Goal: Check status: Check status

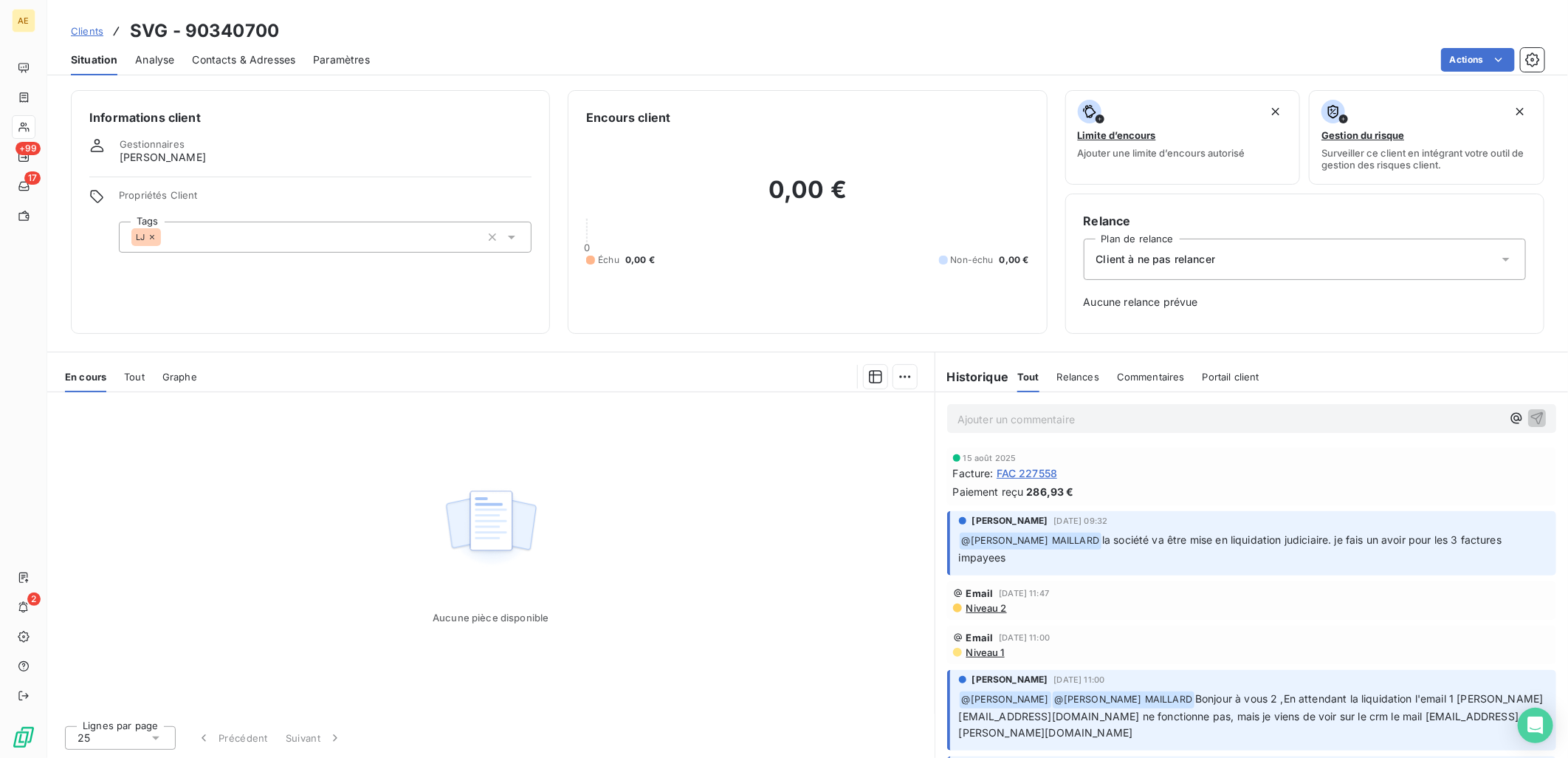
click at [76, 28] on span "Clients" at bounding box center [87, 31] width 33 height 12
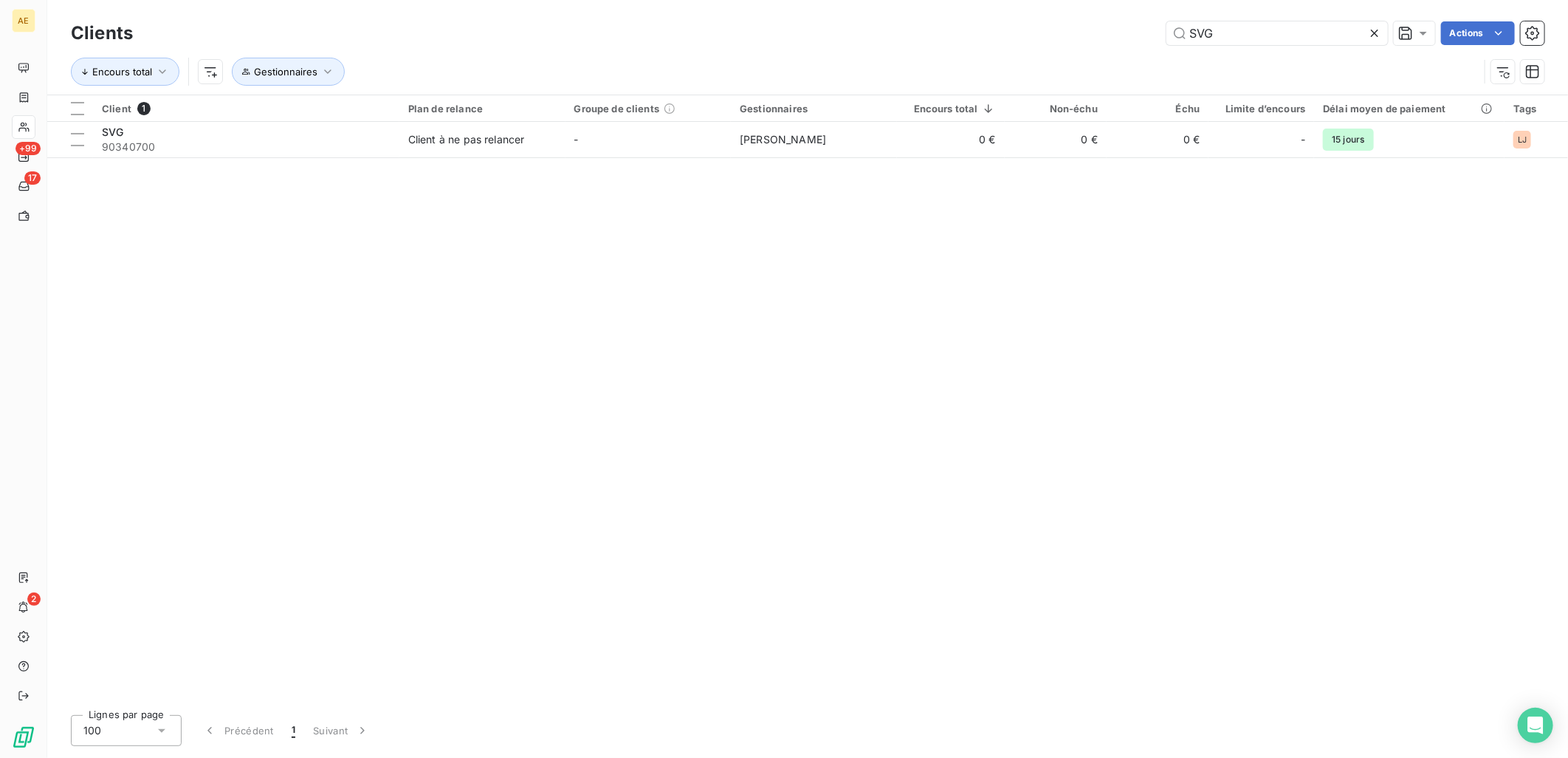
drag, startPoint x: 1207, startPoint y: 31, endPoint x: 930, endPoint y: 40, distance: 277.1
click at [955, 40] on div "SVG Actions" at bounding box center [847, 34] width 1394 height 24
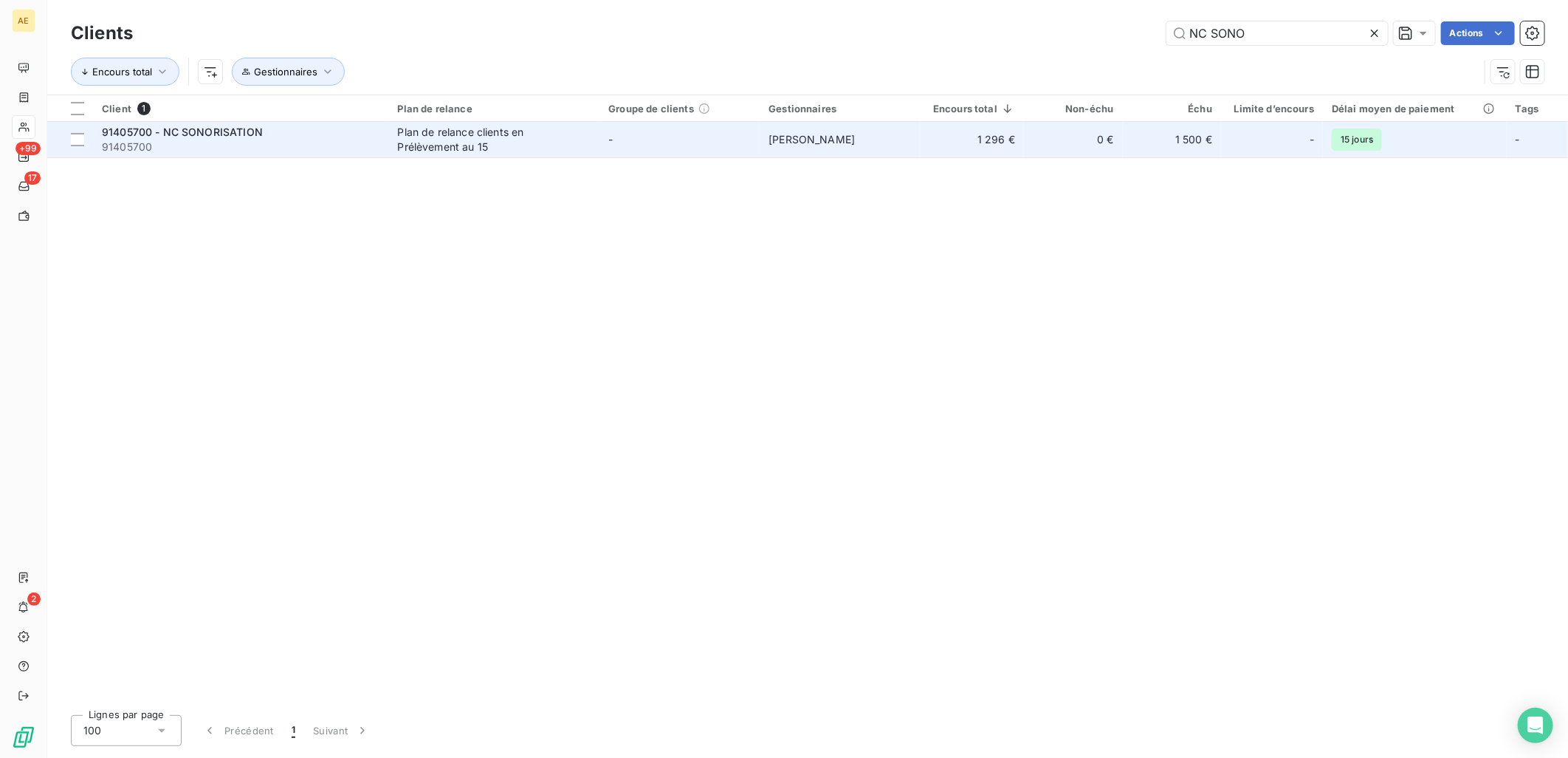
type input "NC SONO"
click at [456, 152] on div "Plan de relance clients en Prélèvement au 15" at bounding box center [490, 140] width 185 height 30
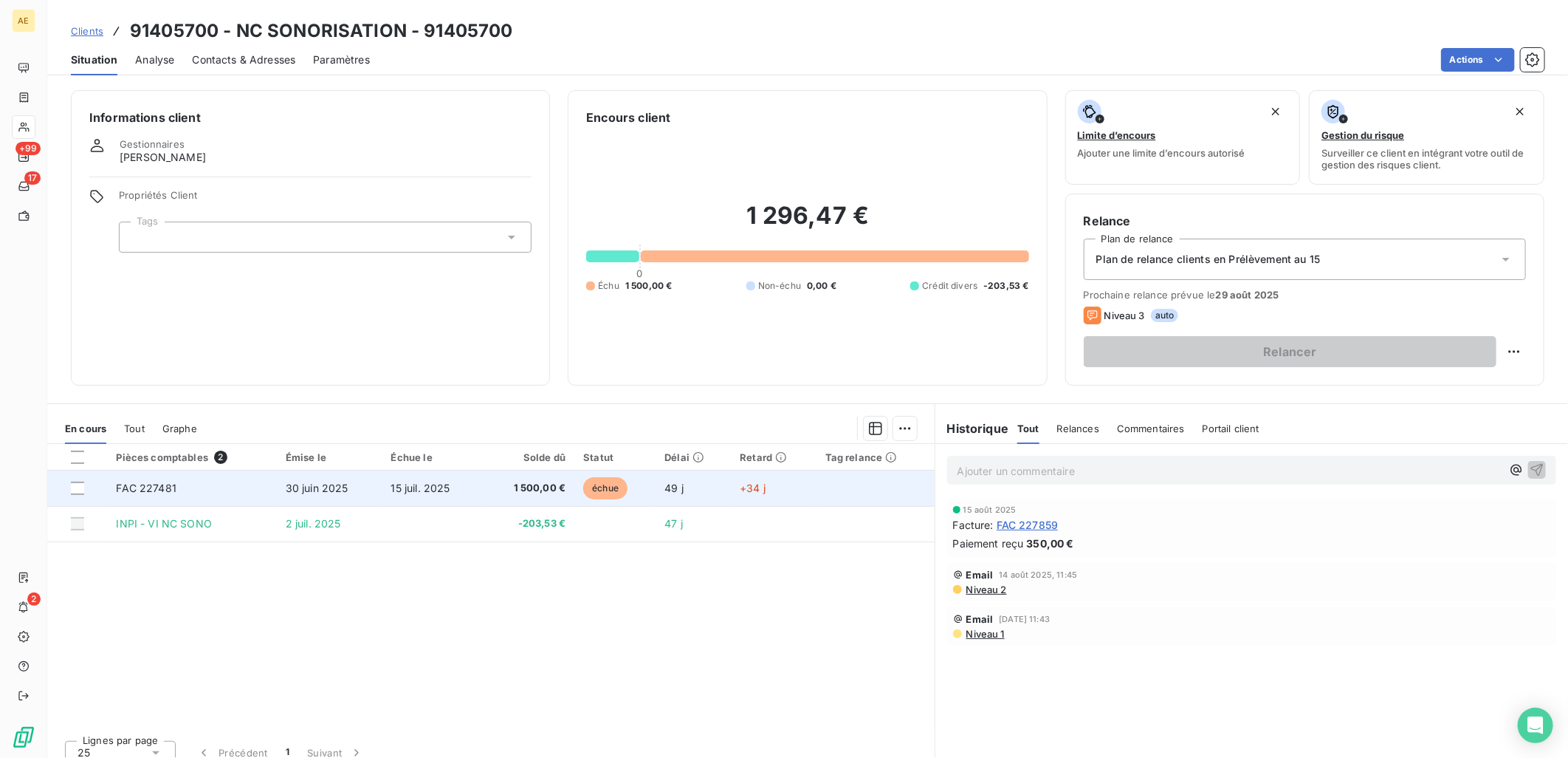
click at [453, 484] on td "15 juil. 2025" at bounding box center [433, 488] width 102 height 35
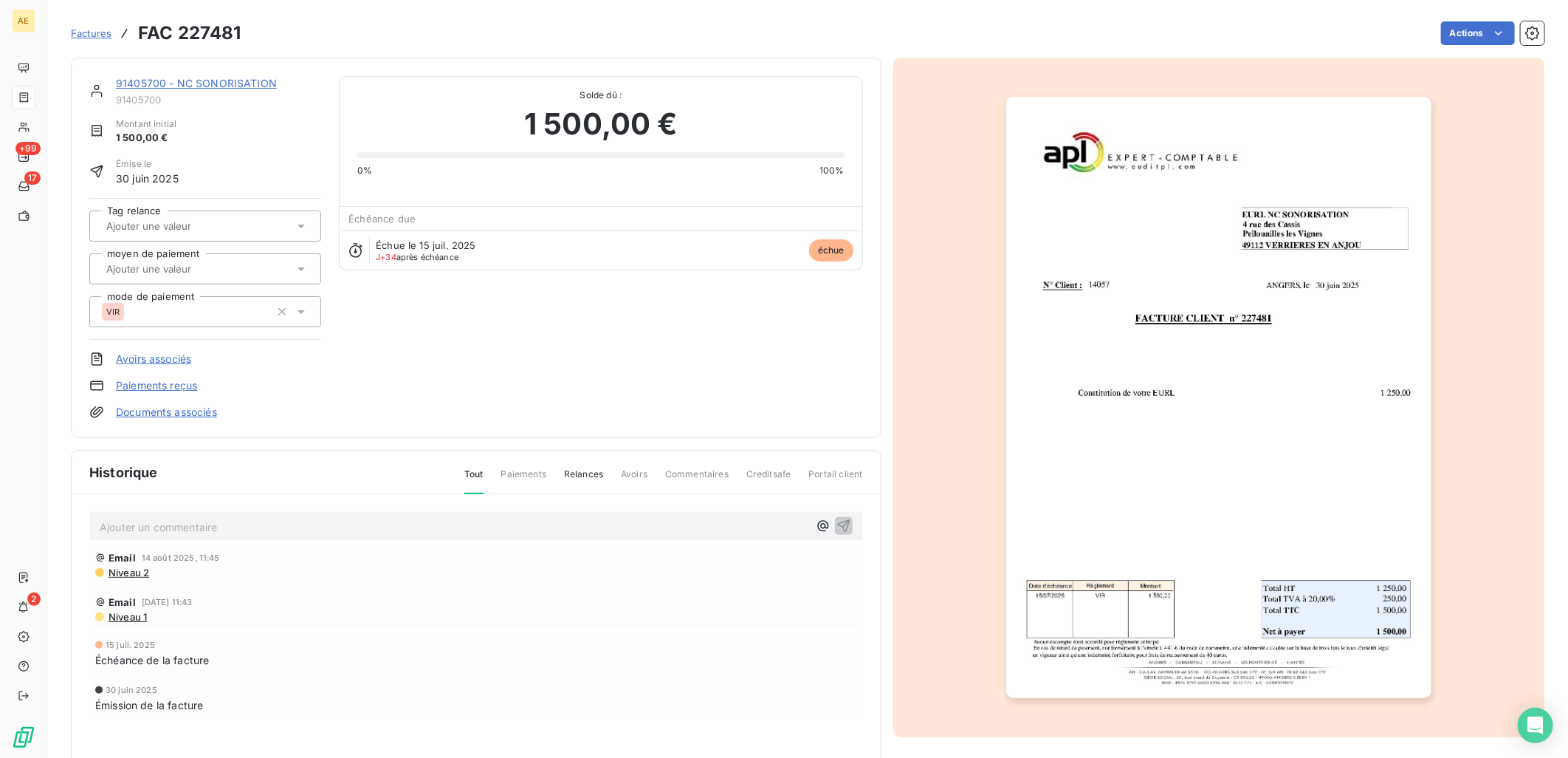
click at [221, 85] on link "91405700 - NC SONORISATION" at bounding box center [197, 83] width 161 height 13
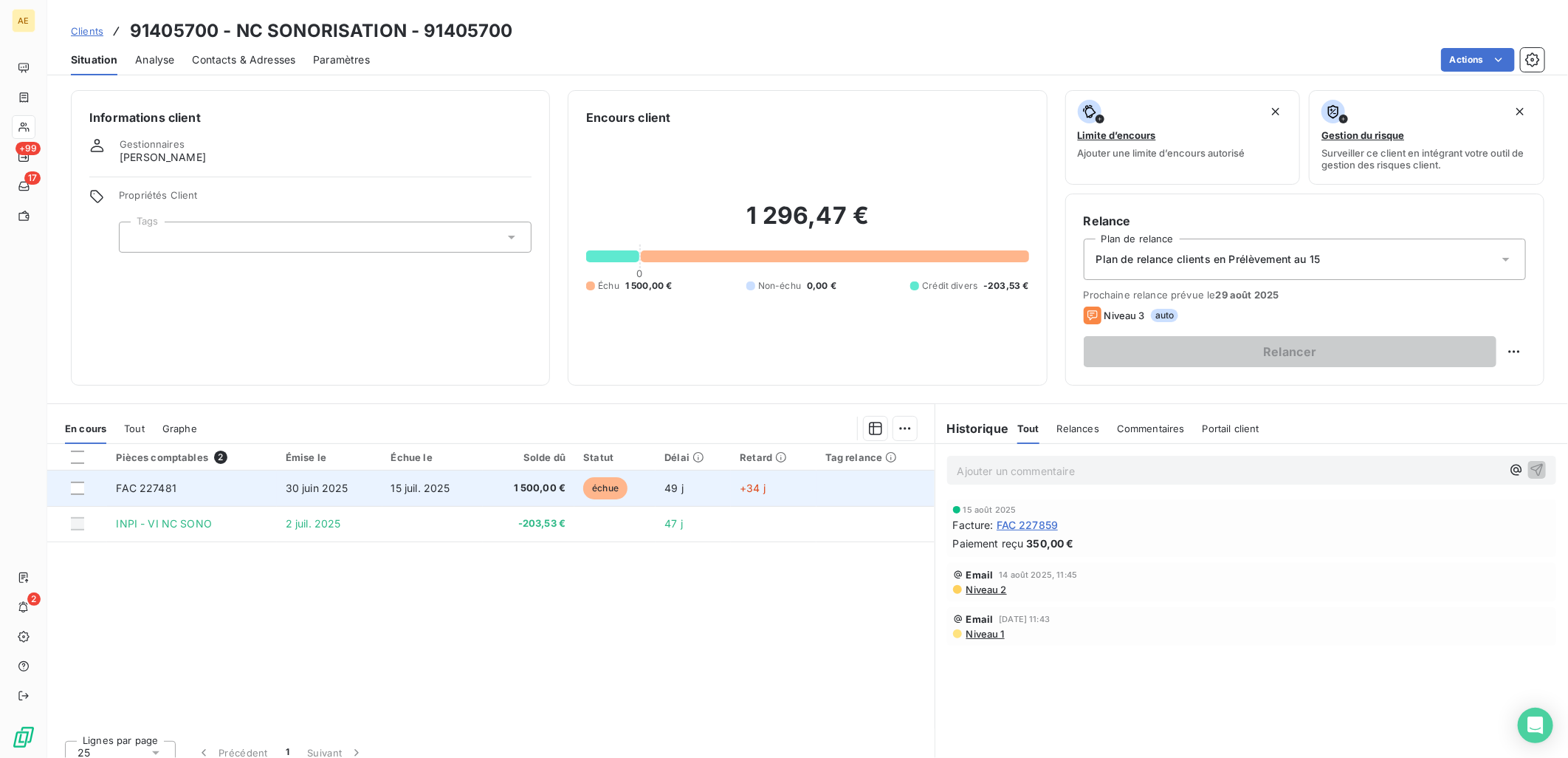
click at [386, 497] on td "15 juil. 2025" at bounding box center [433, 488] width 102 height 35
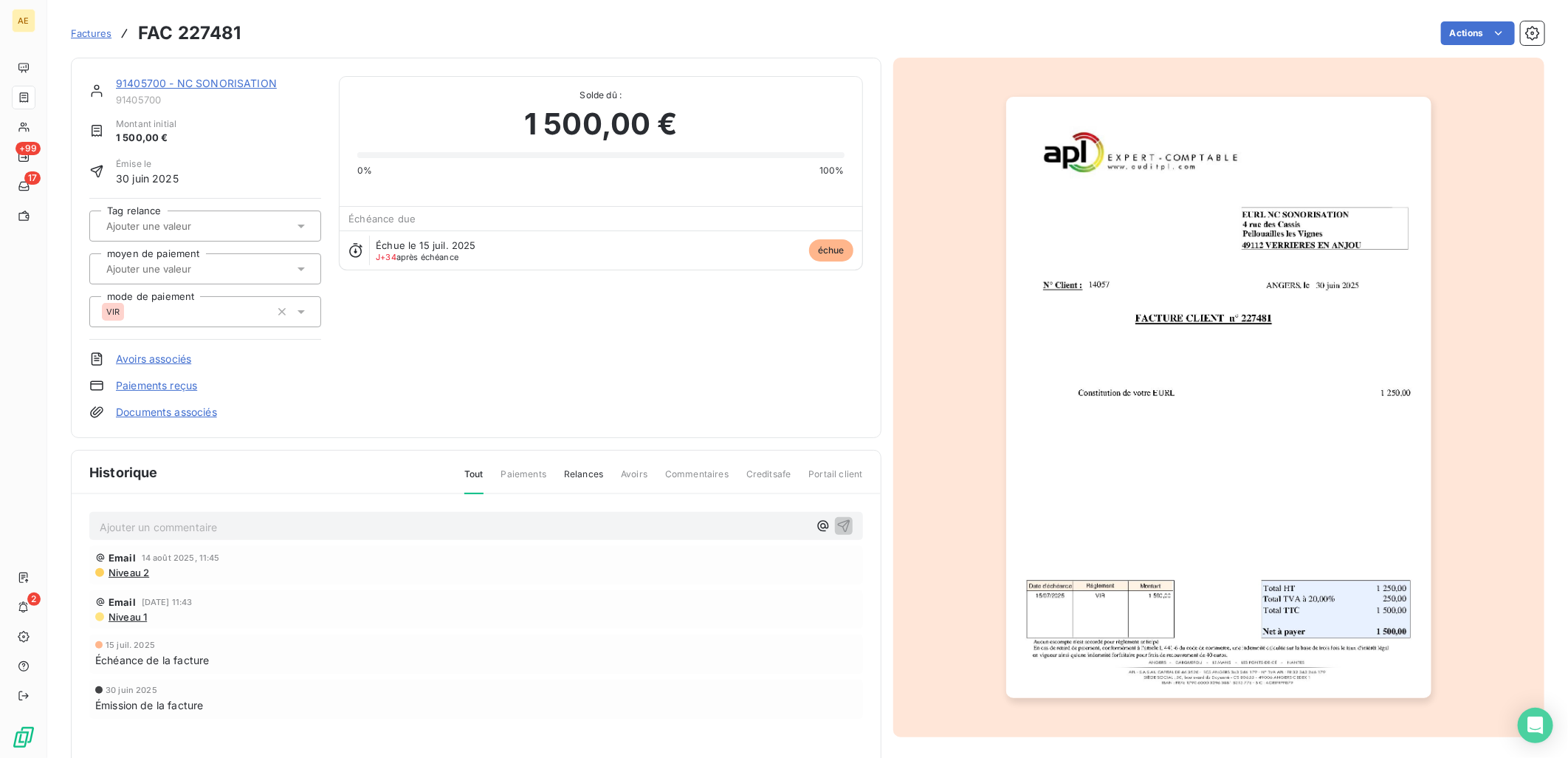
click at [166, 77] on link "91405700 - NC SONORISATION" at bounding box center [197, 83] width 161 height 13
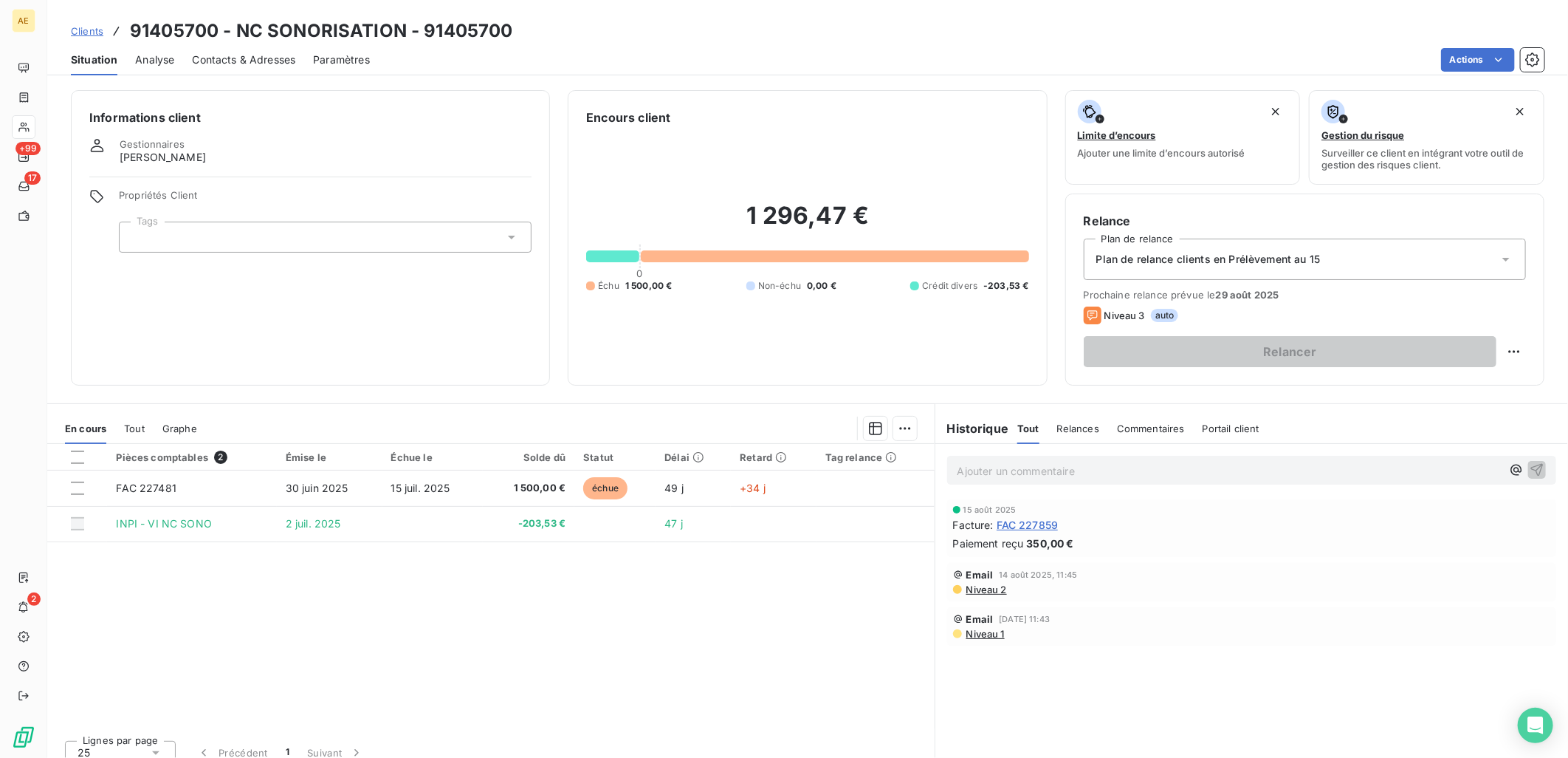
click at [1041, 520] on span "FAC 227859" at bounding box center [1028, 524] width 62 height 15
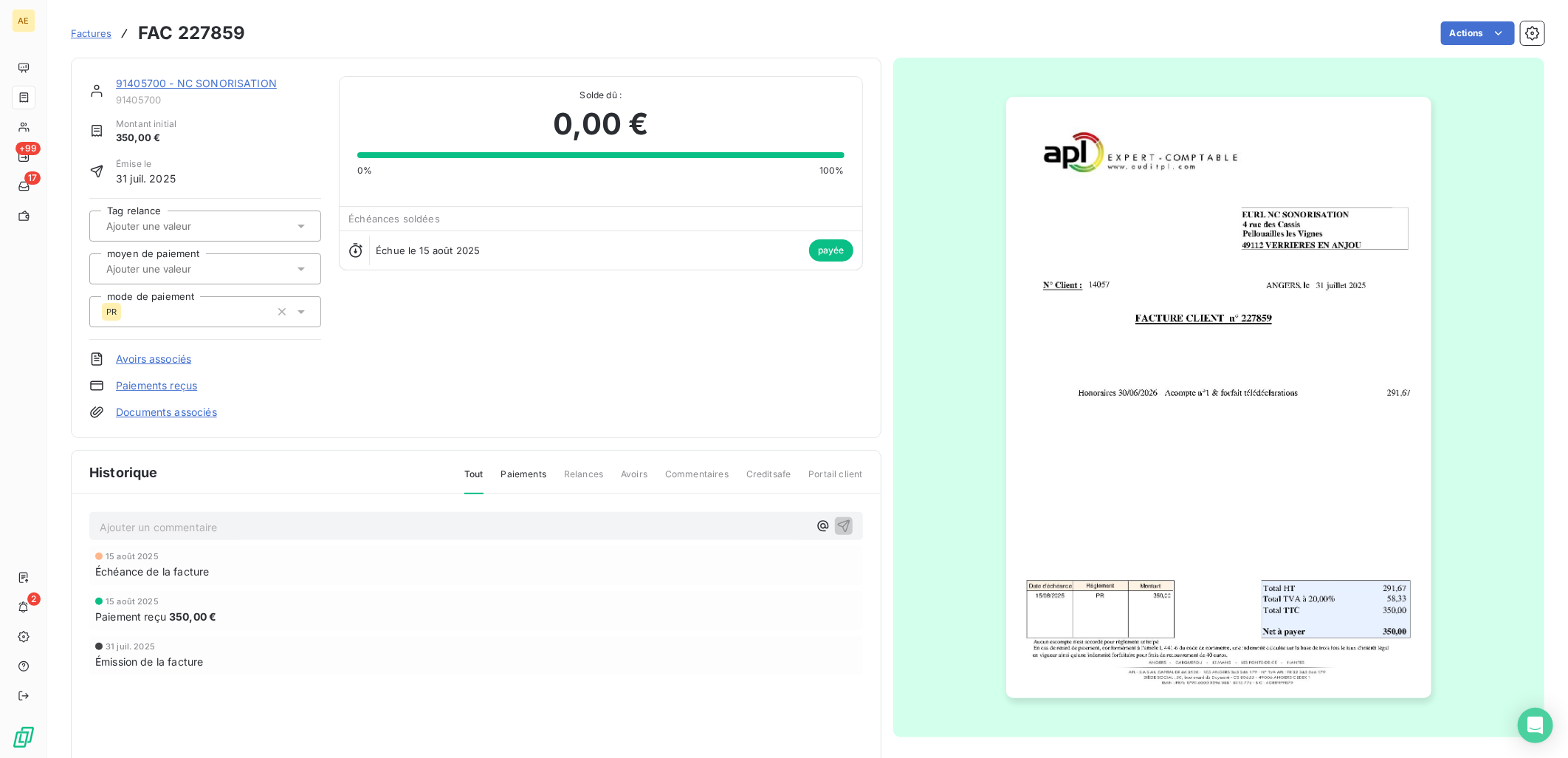
click at [153, 77] on link "91405700 - NC SONORISATION" at bounding box center [197, 83] width 161 height 13
